Goal: Check status: Check status

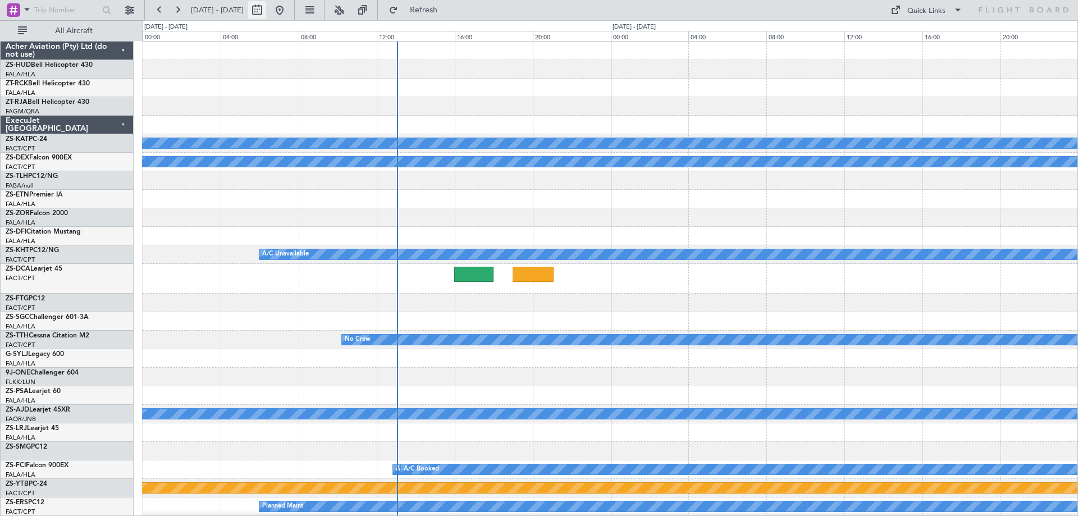
click at [266, 15] on button at bounding box center [257, 10] width 18 height 18
select select "8"
select select "2025"
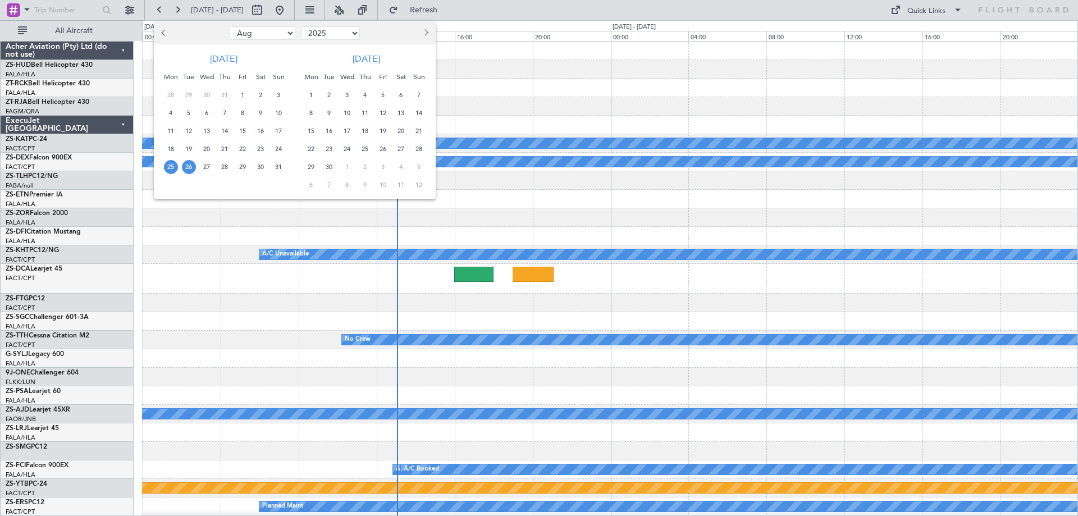
click at [241, 171] on span "29" at bounding box center [243, 167] width 14 height 14
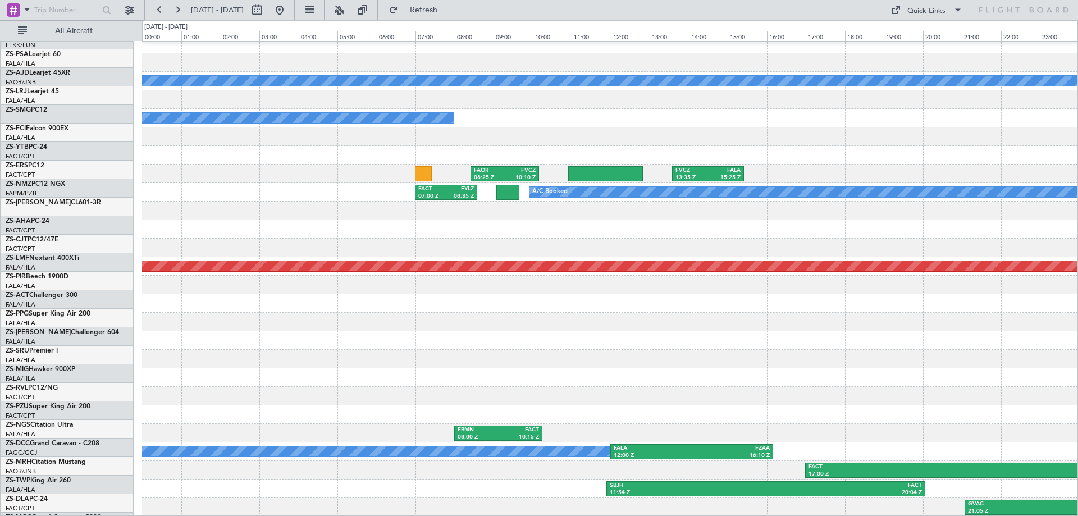
scroll to position [648, 0]
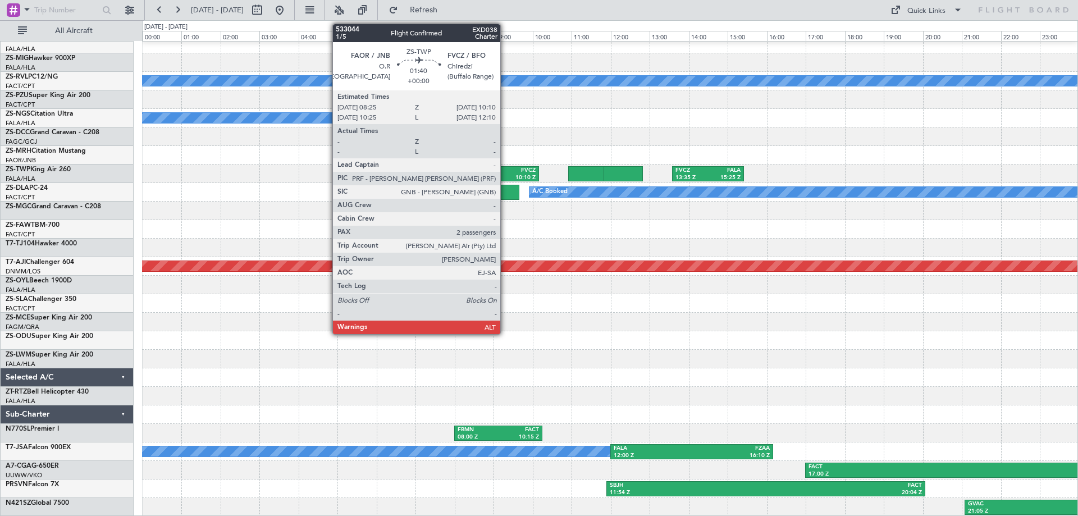
click at [505, 176] on div "10:10 Z" at bounding box center [520, 178] width 31 height 8
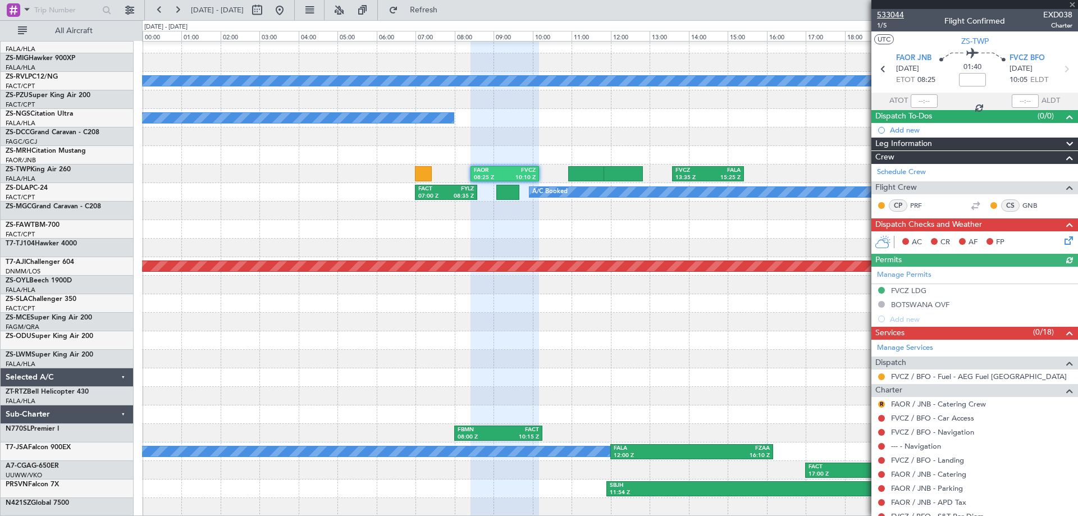
click at [893, 13] on span "533044" at bounding box center [890, 15] width 27 height 12
click at [1071, 4] on span at bounding box center [1071, 5] width 11 height 10
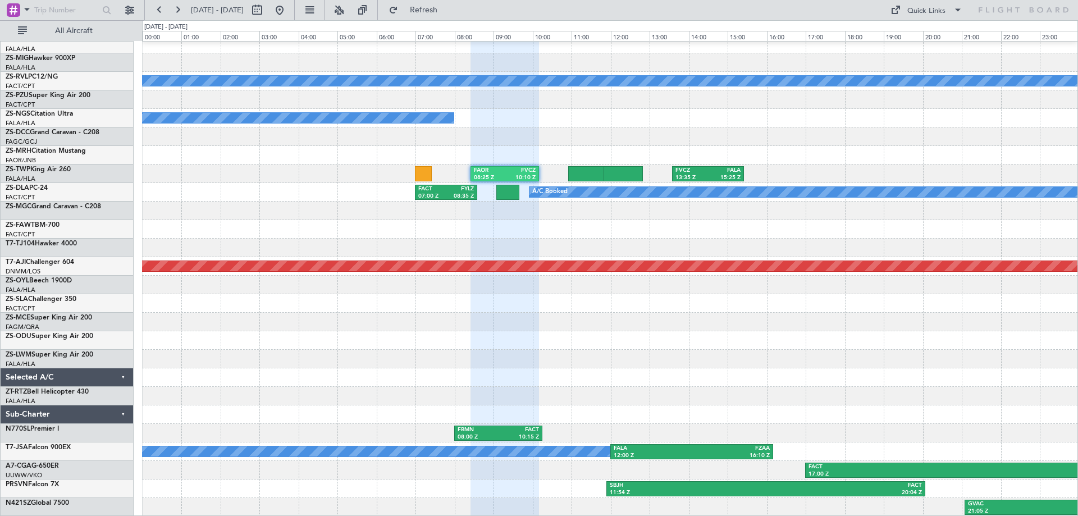
type input "0"
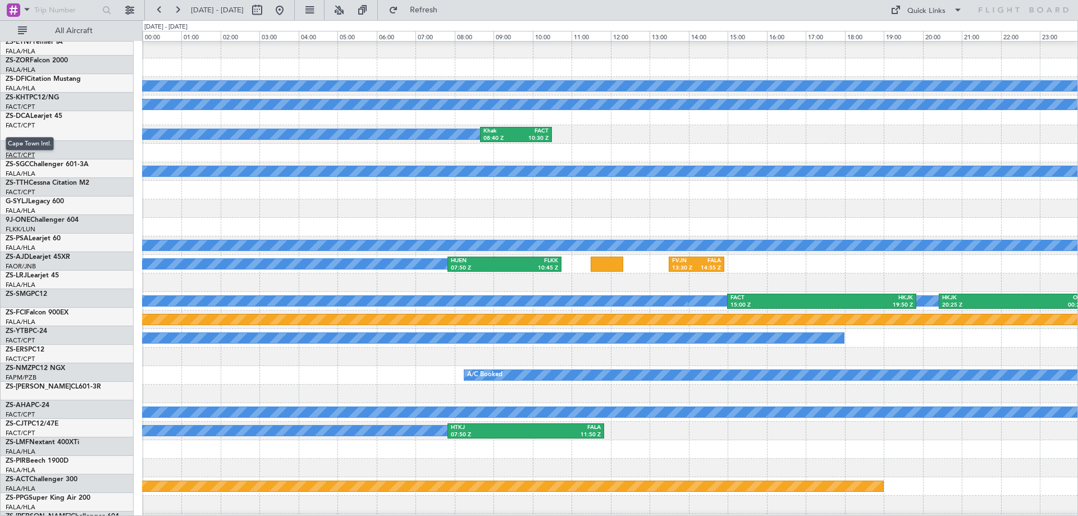
scroll to position [168, 0]
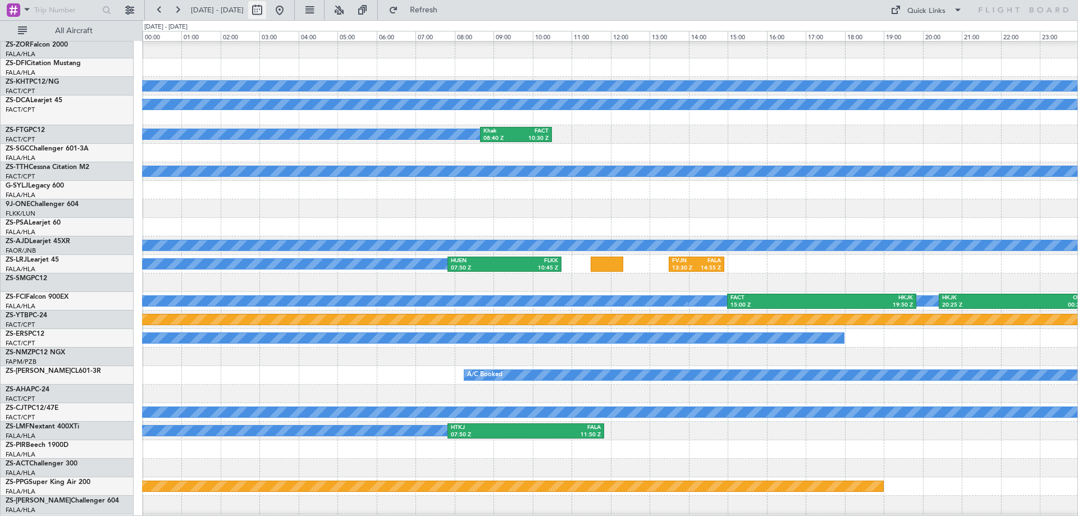
click at [266, 10] on button at bounding box center [257, 10] width 18 height 18
select select "8"
select select "2025"
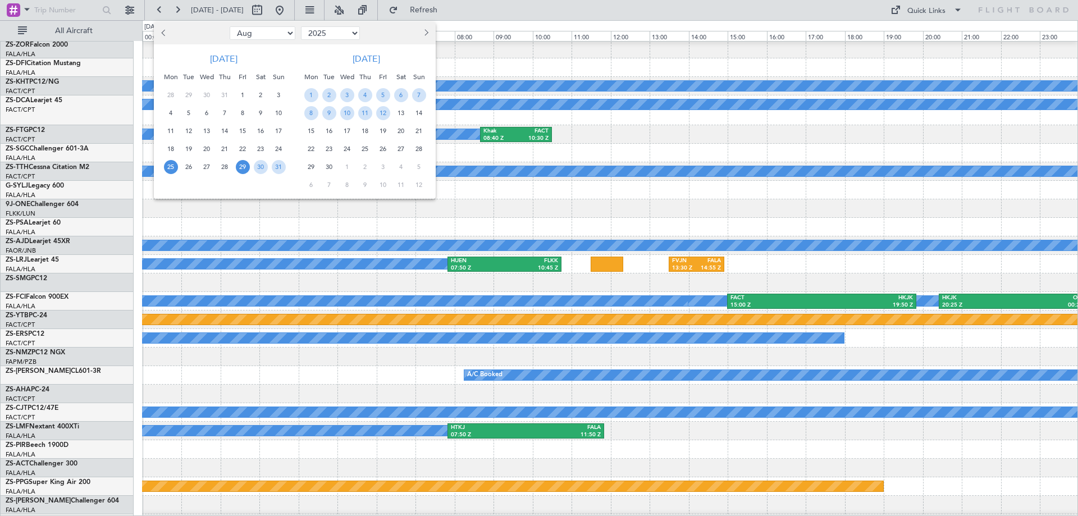
click at [168, 168] on span "25" at bounding box center [171, 167] width 14 height 14
click at [189, 169] on span "26" at bounding box center [189, 167] width 14 height 14
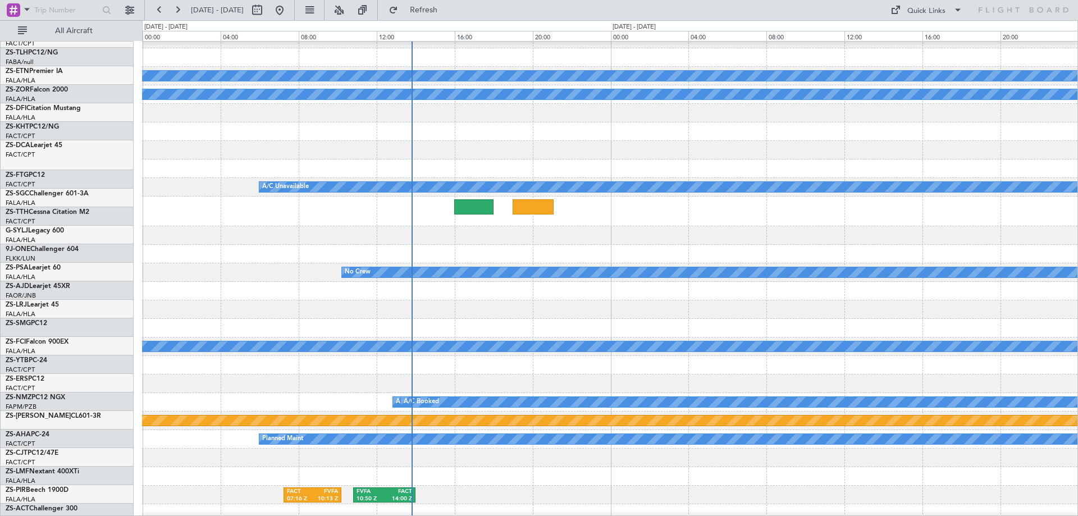
scroll to position [0, 0]
